Goal: Task Accomplishment & Management: Manage account settings

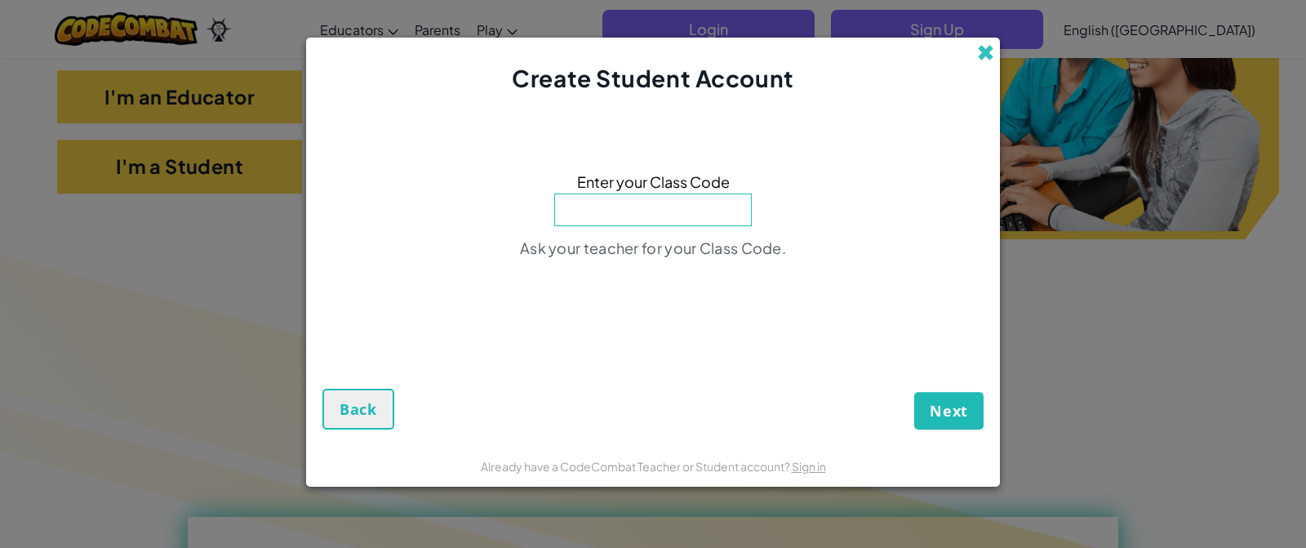
click at [977, 46] on span at bounding box center [985, 52] width 17 height 17
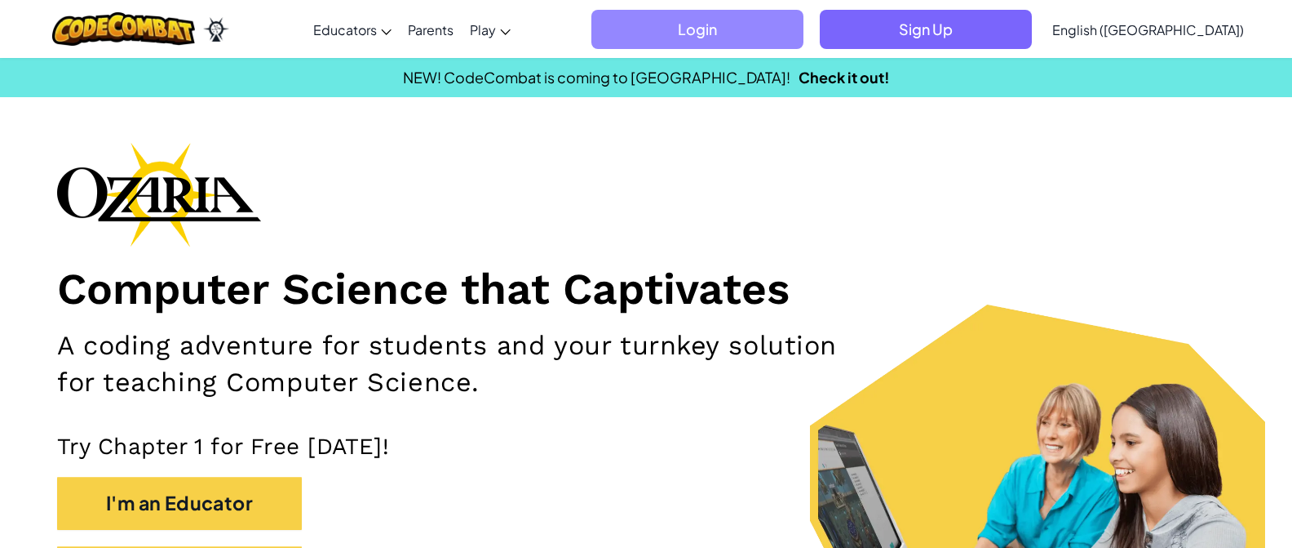
click at [804, 24] on span "Login" at bounding box center [698, 29] width 212 height 39
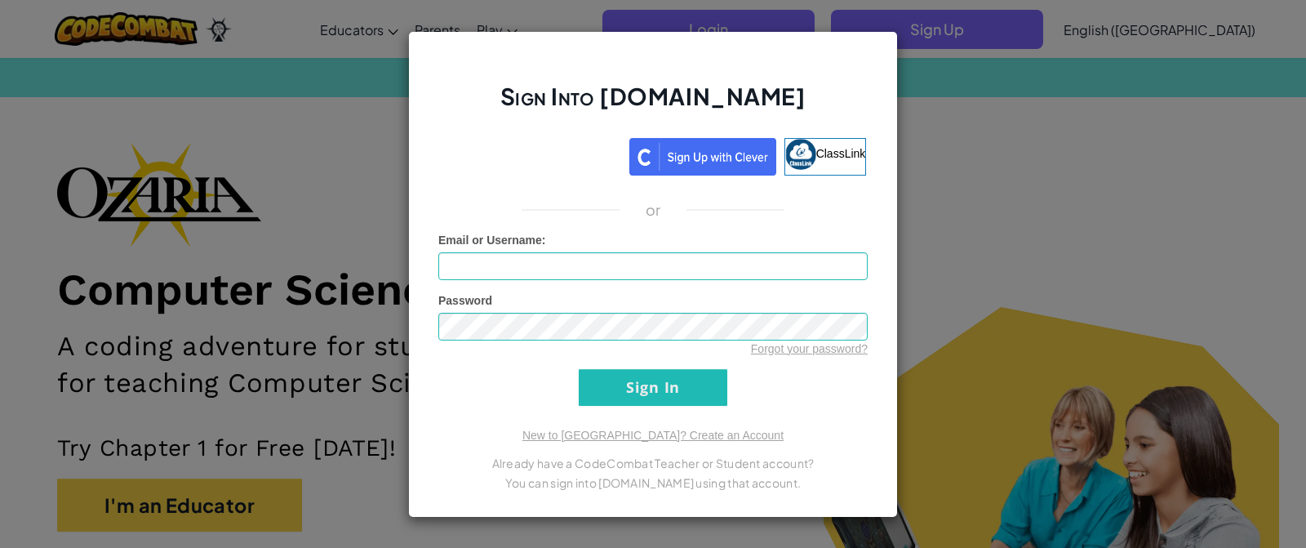
click at [561, 299] on div "Password Forgot your password?" at bounding box center [652, 324] width 429 height 64
